Goal: Information Seeking & Learning: Check status

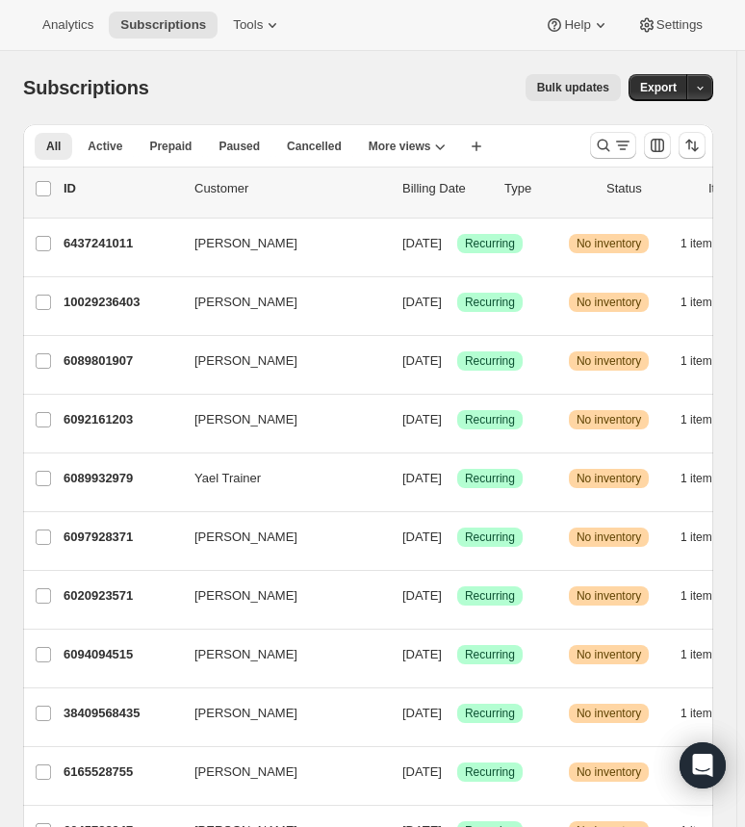
click at [59, 38] on div "Analytics Subscriptions Tools Help Settings" at bounding box center [372, 25] width 745 height 51
click at [63, 29] on span "Analytics" at bounding box center [67, 24] width 51 height 15
